Goal: Information Seeking & Learning: Compare options

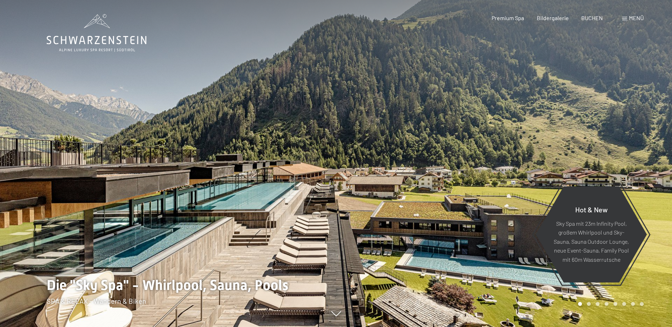
click at [631, 18] on span "Menü" at bounding box center [636, 17] width 15 height 7
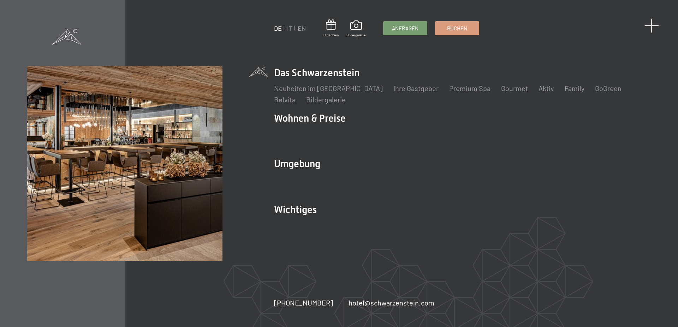
click at [648, 25] on span at bounding box center [651, 25] width 14 height 14
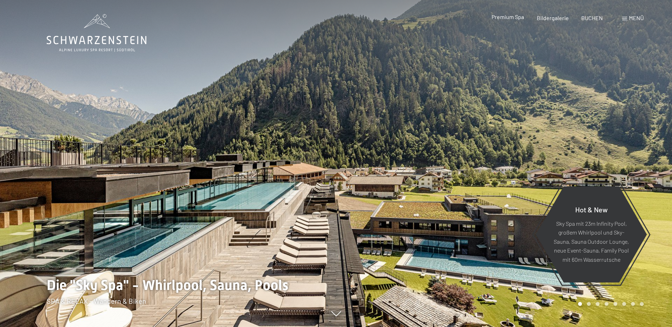
click at [521, 19] on span "Premium Spa" at bounding box center [507, 16] width 32 height 7
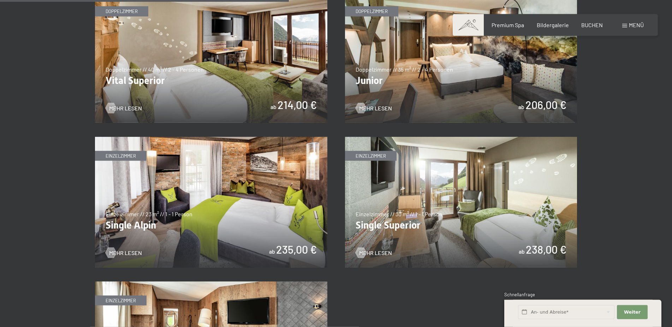
scroll to position [972, 0]
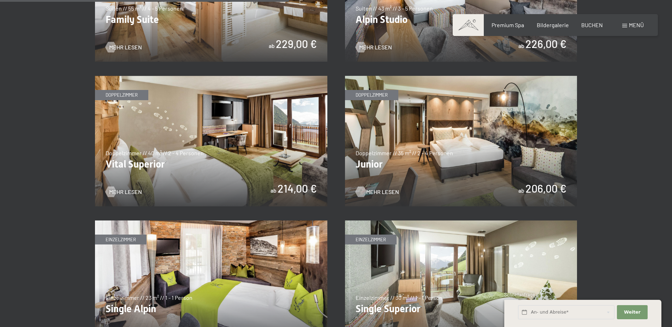
click at [366, 190] on span "Mehr Lesen" at bounding box center [382, 192] width 33 height 8
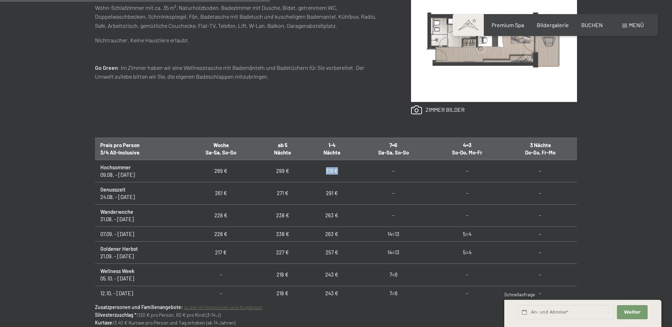
drag, startPoint x: 324, startPoint y: 171, endPoint x: 334, endPoint y: 172, distance: 9.9
click at [334, 172] on td "319 €" at bounding box center [331, 171] width 49 height 22
drag, startPoint x: 210, startPoint y: 215, endPoint x: 225, endPoint y: 215, distance: 14.8
click at [225, 215] on td "228 €" at bounding box center [221, 215] width 74 height 22
drag, startPoint x: 322, startPoint y: 215, endPoint x: 338, endPoint y: 215, distance: 16.2
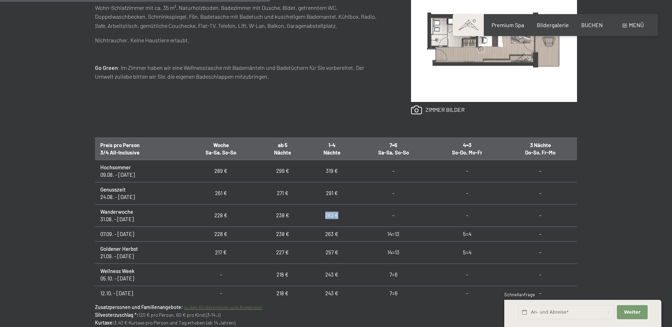
click at [338, 215] on td "263 €" at bounding box center [331, 215] width 49 height 22
click at [329, 217] on td "263 €" at bounding box center [331, 215] width 49 height 22
click at [220, 215] on td "228 €" at bounding box center [221, 215] width 74 height 22
click at [216, 181] on td "289 €" at bounding box center [221, 171] width 74 height 22
drag, startPoint x: 275, startPoint y: 194, endPoint x: 300, endPoint y: 195, distance: 25.1
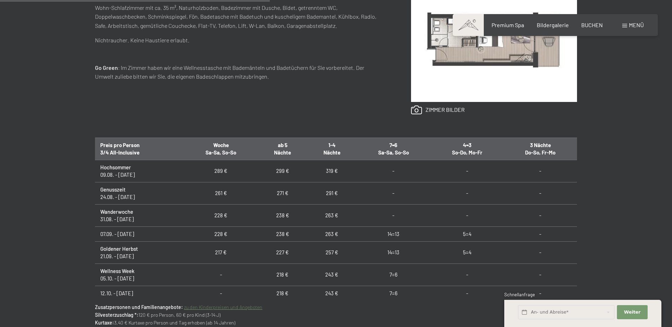
click at [276, 194] on td "271 €" at bounding box center [282, 193] width 49 height 22
click at [325, 194] on td "291 €" at bounding box center [331, 193] width 49 height 22
click at [231, 196] on td "261 €" at bounding box center [221, 193] width 74 height 22
drag, startPoint x: 276, startPoint y: 201, endPoint x: 281, endPoint y: 200, distance: 5.3
click at [276, 201] on td "271 €" at bounding box center [282, 193] width 49 height 22
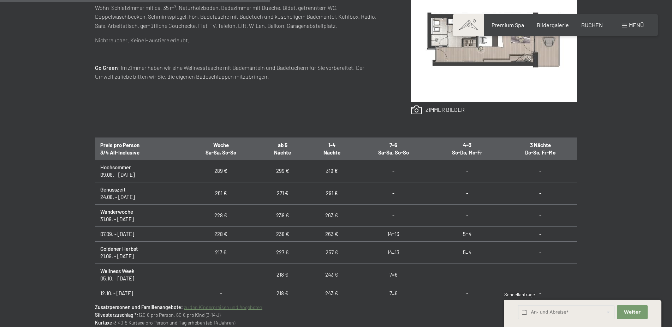
click at [329, 197] on td "291 €" at bounding box center [331, 193] width 49 height 22
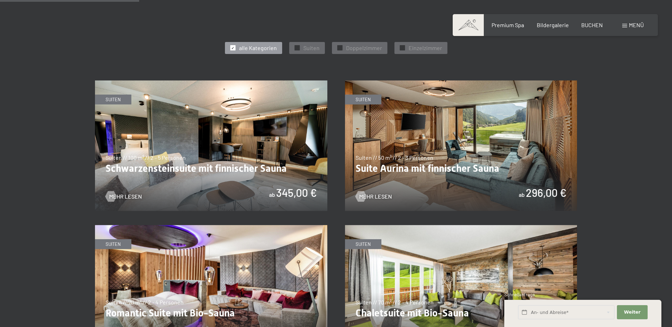
scroll to position [468, 0]
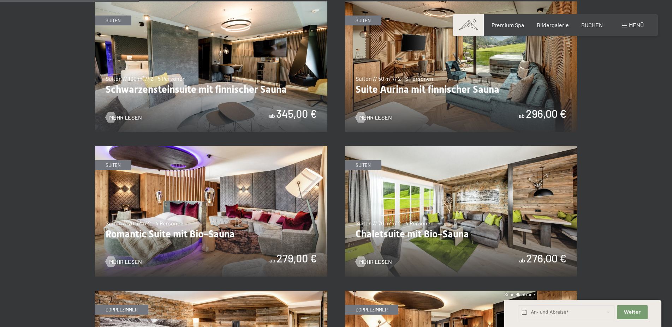
click at [440, 86] on img at bounding box center [461, 66] width 232 height 131
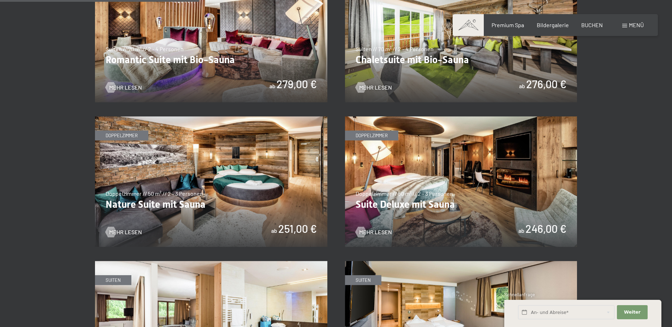
scroll to position [684, 0]
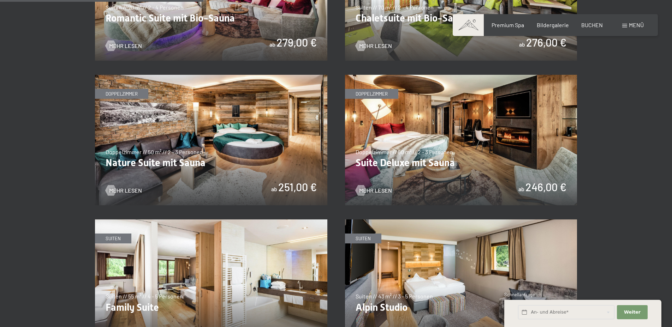
click at [429, 149] on img at bounding box center [461, 140] width 232 height 131
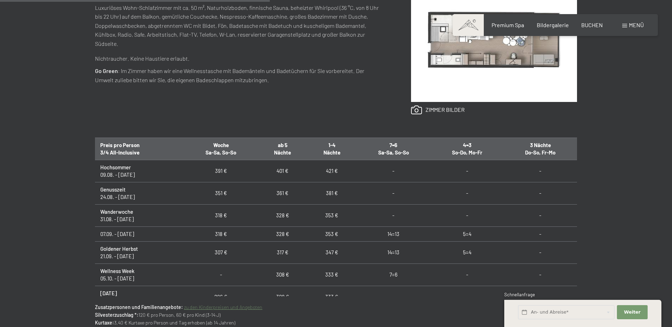
scroll to position [127, 0]
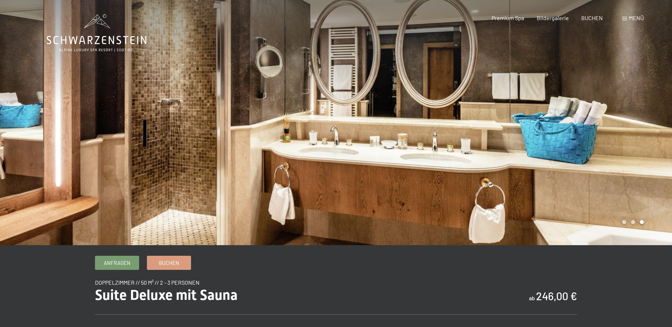
click at [626, 17] on div "Menü" at bounding box center [633, 18] width 22 height 8
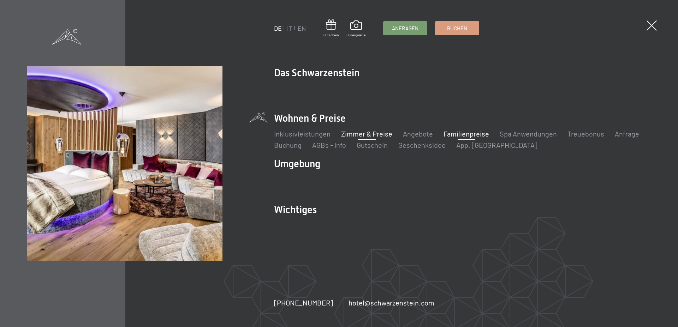
click at [459, 133] on link "Familienpreise" at bounding box center [466, 134] width 46 height 8
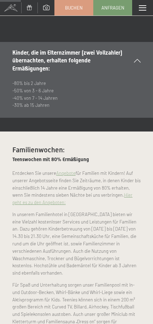
scroll to position [358, 0]
